Goal: Check status: Check status

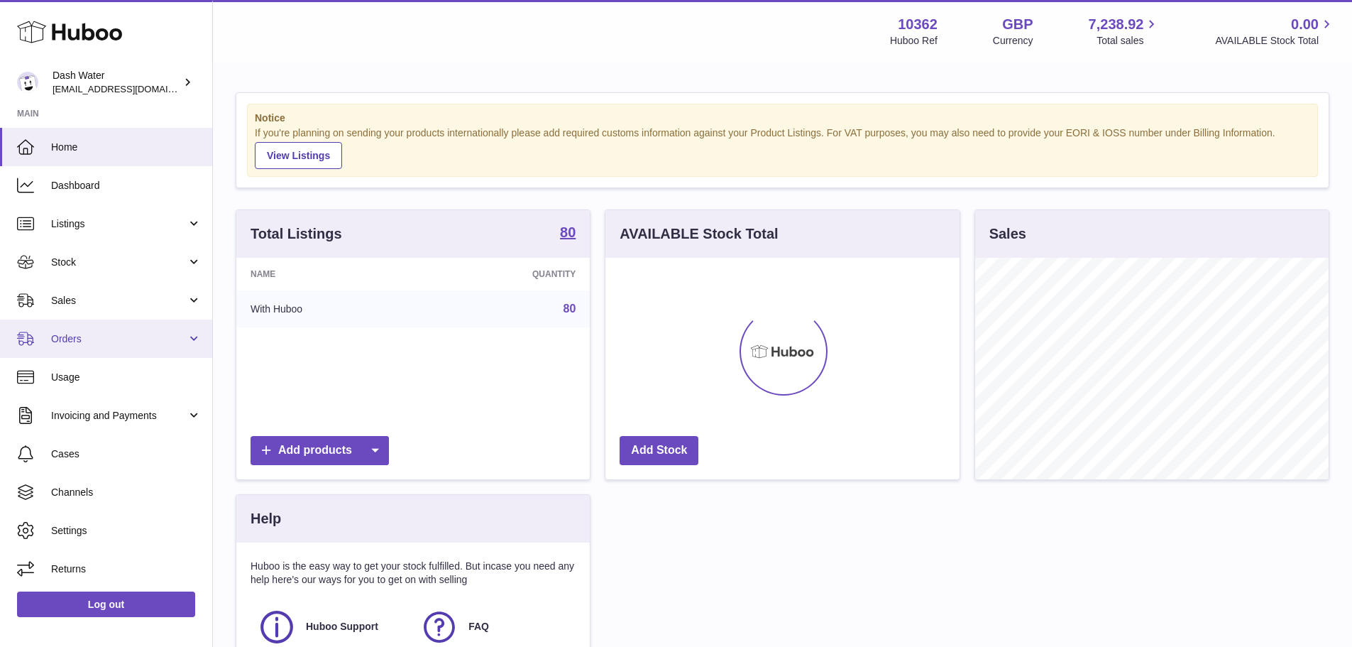
scroll to position [221, 354]
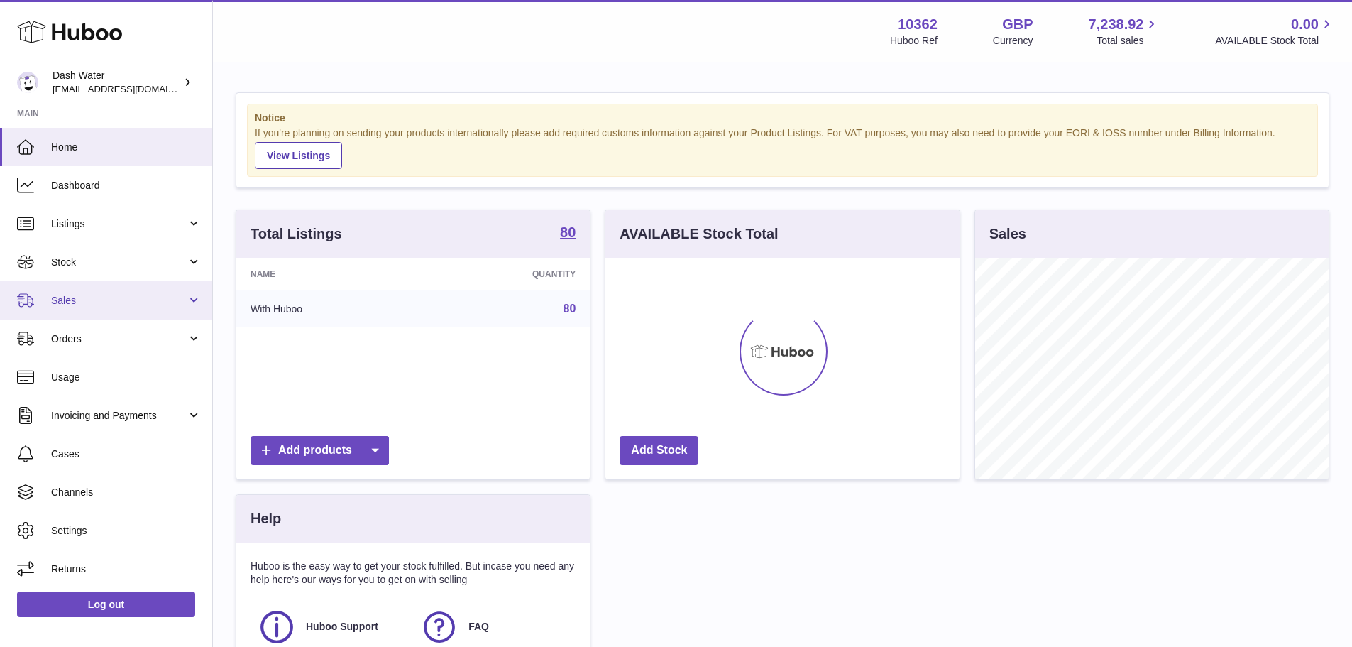
click at [75, 302] on span "Sales" at bounding box center [119, 300] width 136 height 13
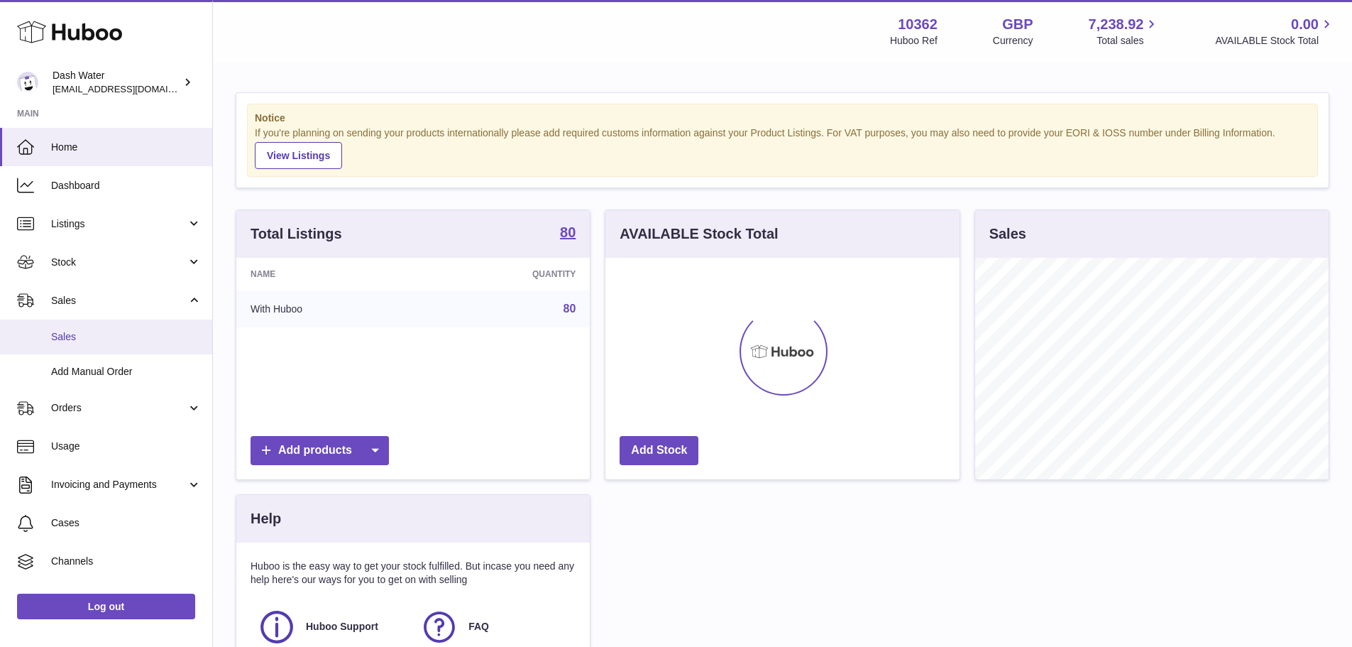
click at [70, 338] on span "Sales" at bounding box center [126, 336] width 150 height 13
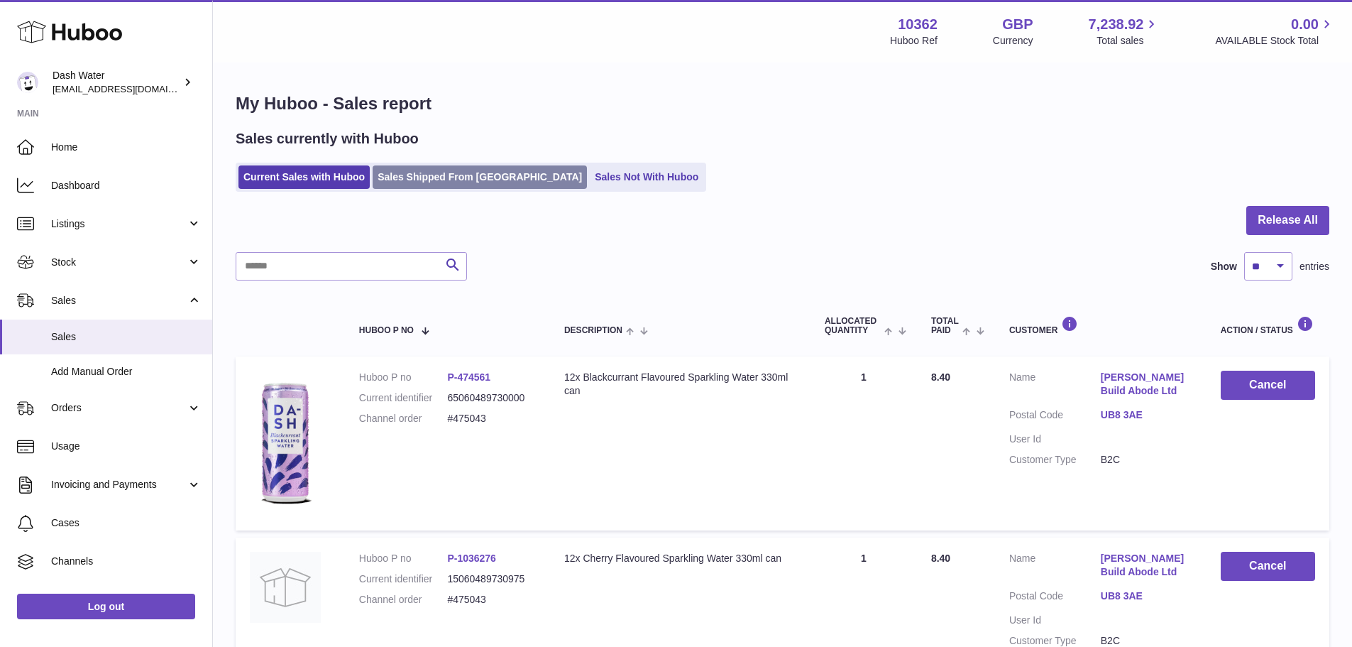
click at [435, 175] on link "Sales Shipped From [GEOGRAPHIC_DATA]" at bounding box center [480, 176] width 214 height 23
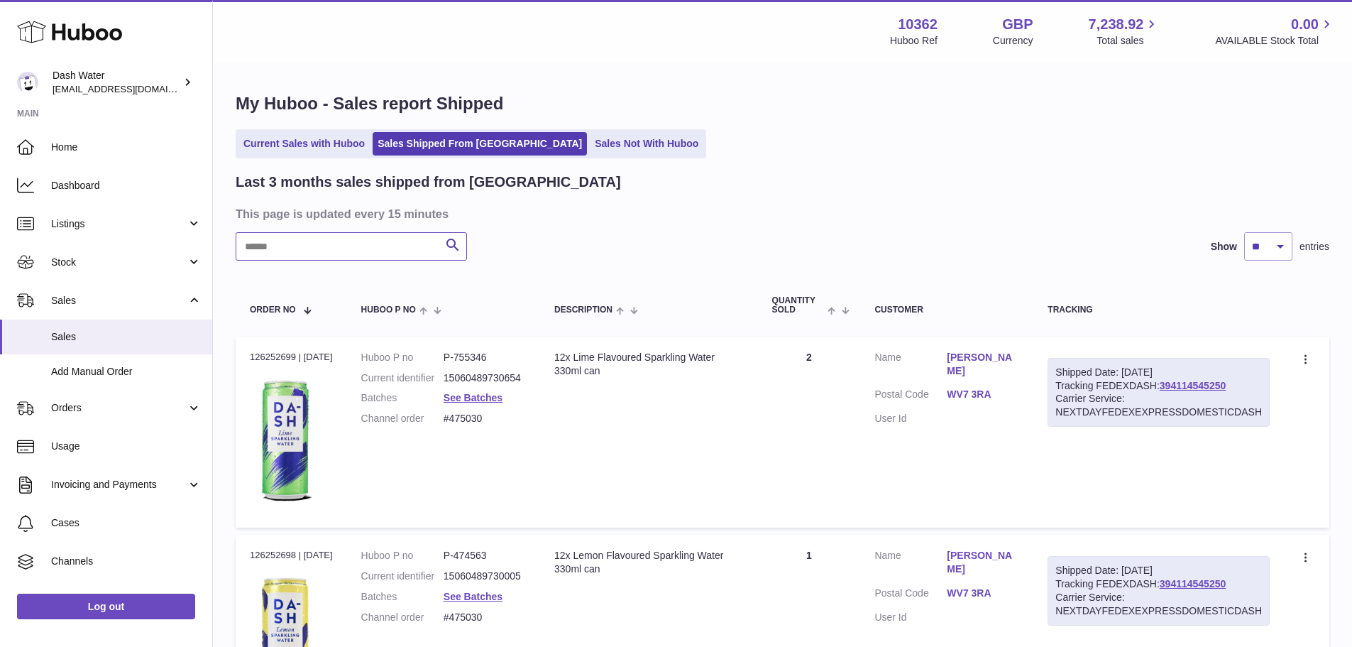
click at [346, 234] on input "text" at bounding box center [351, 246] width 231 height 28
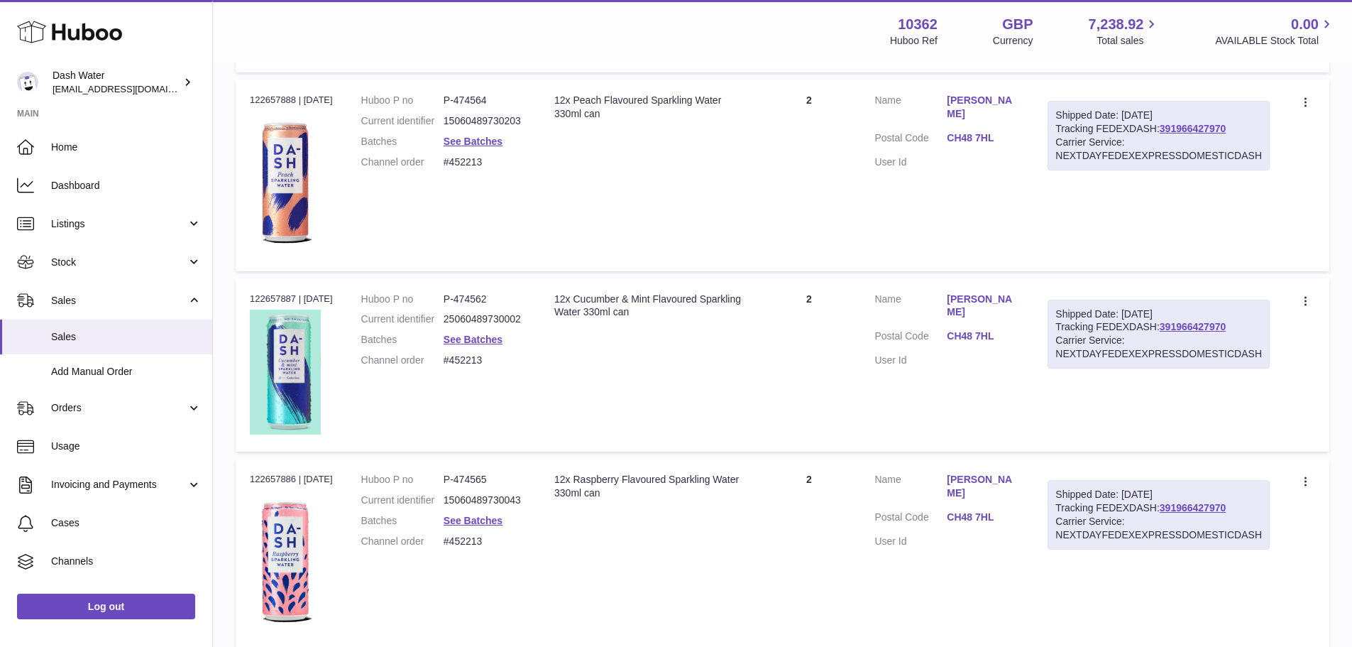
scroll to position [923, 0]
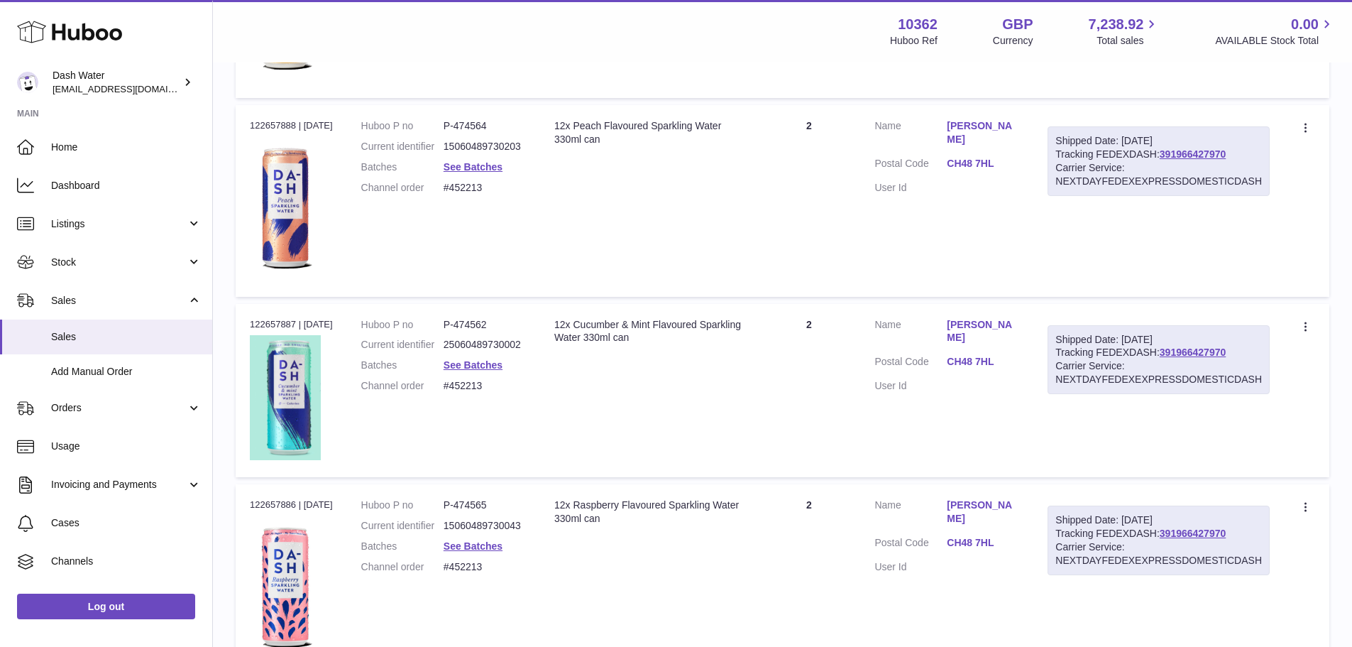
type input "********"
click at [273, 321] on div "Order no 122657887 | 11th Aug" at bounding box center [291, 324] width 83 height 13
copy div "122657887"
